Goal: Navigation & Orientation: Go to known website

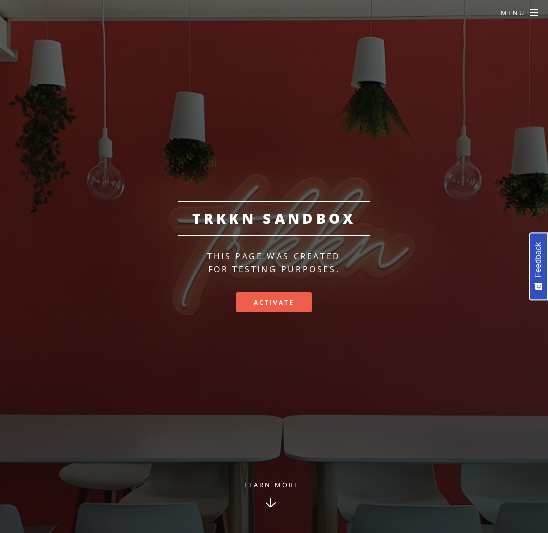
click at [284, 299] on link "Activate" at bounding box center [273, 302] width 75 height 20
